Goal: Task Accomplishment & Management: Manage account settings

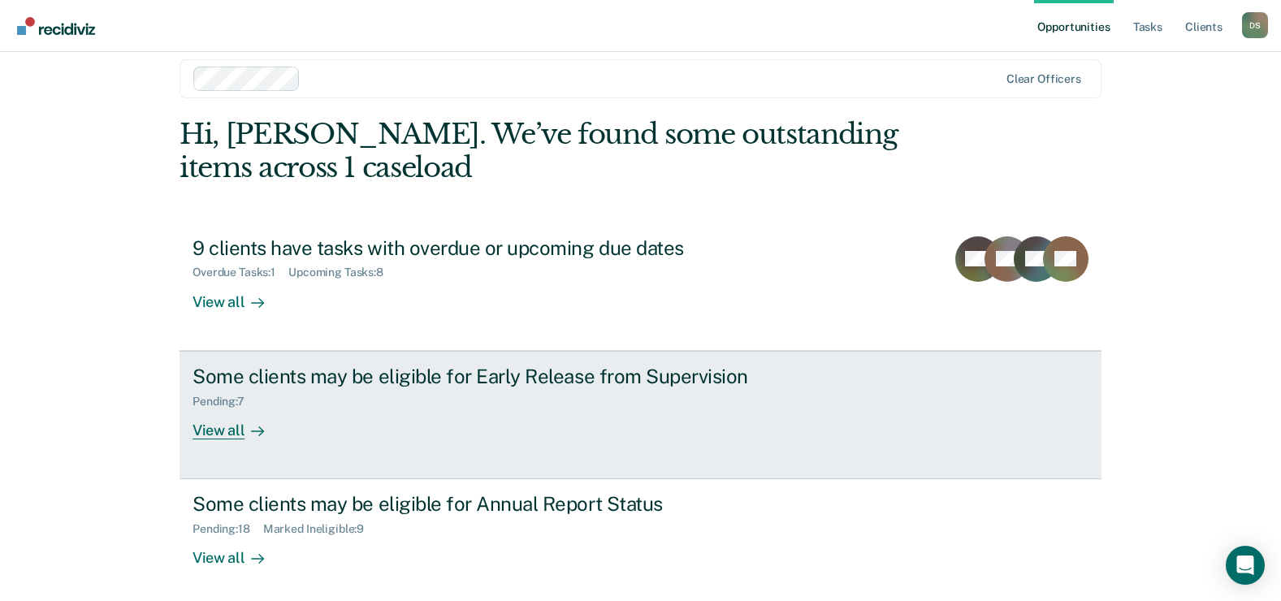
scroll to position [24, 0]
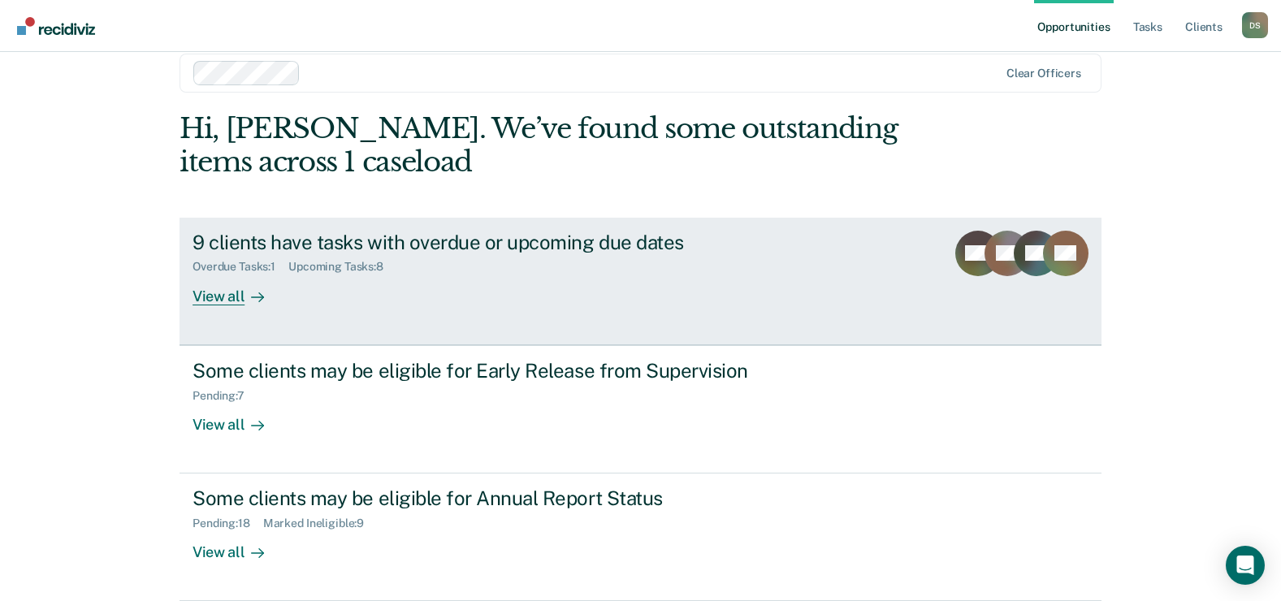
click at [320, 236] on div "9 clients have tasks with overdue or upcoming due dates" at bounding box center [478, 243] width 570 height 24
